Goal: Information Seeking & Learning: Learn about a topic

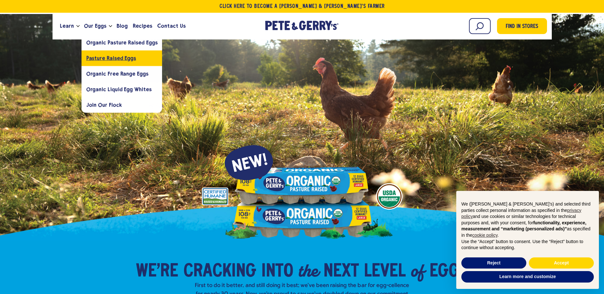
click at [97, 57] on span "Pasture Raised Eggs" at bounding box center [111, 58] width 50 height 6
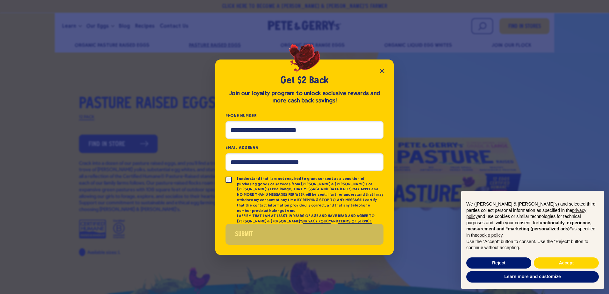
click at [384, 75] on icon "Close popup" at bounding box center [382, 71] width 8 height 8
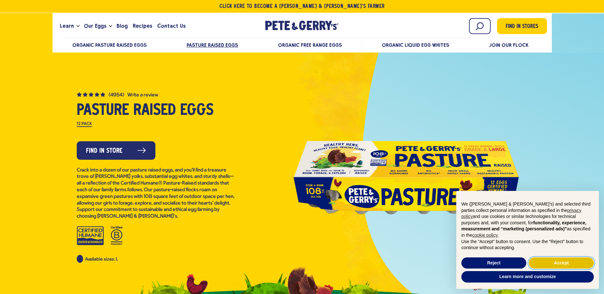
click at [555, 264] on button "Accept" at bounding box center [561, 263] width 65 height 11
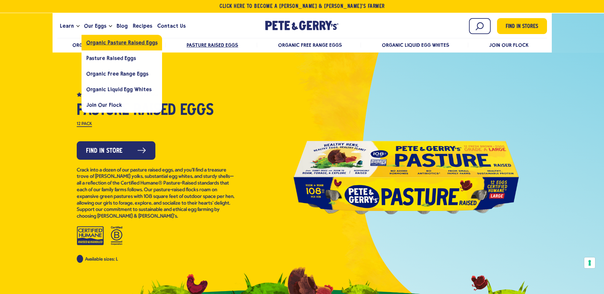
click at [106, 43] on span "Organic Pasture Raised Eggs" at bounding box center [121, 42] width 71 height 6
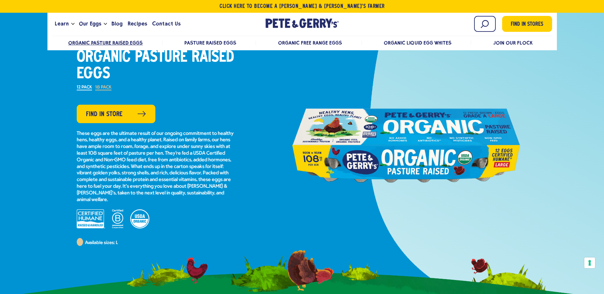
scroll to position [64, 0]
